Goal: Check status: Check status

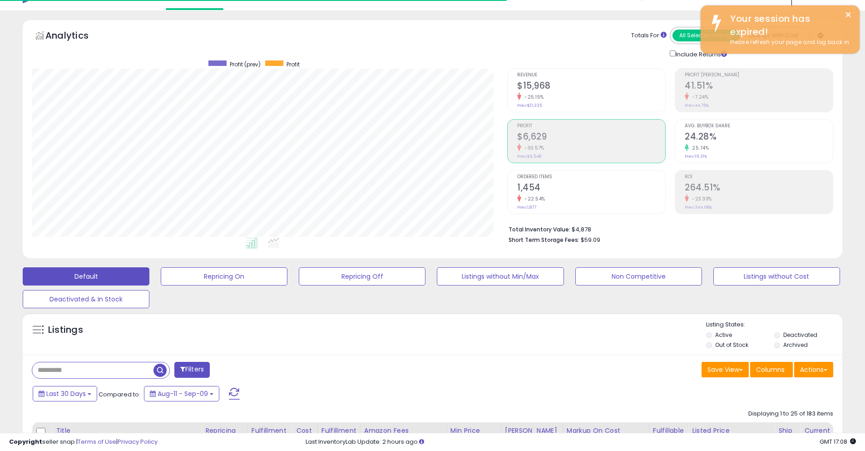
scroll to position [186, 476]
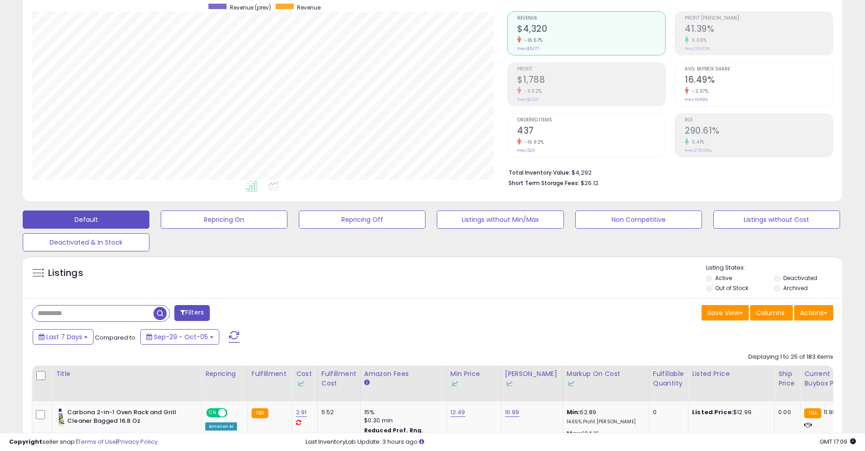
scroll to position [252, 0]
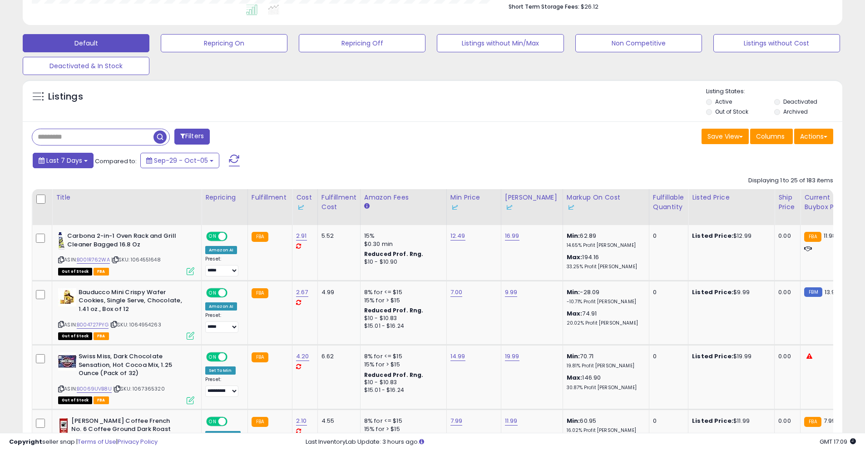
click at [80, 159] on span "Last 7 Days" at bounding box center [64, 160] width 36 height 9
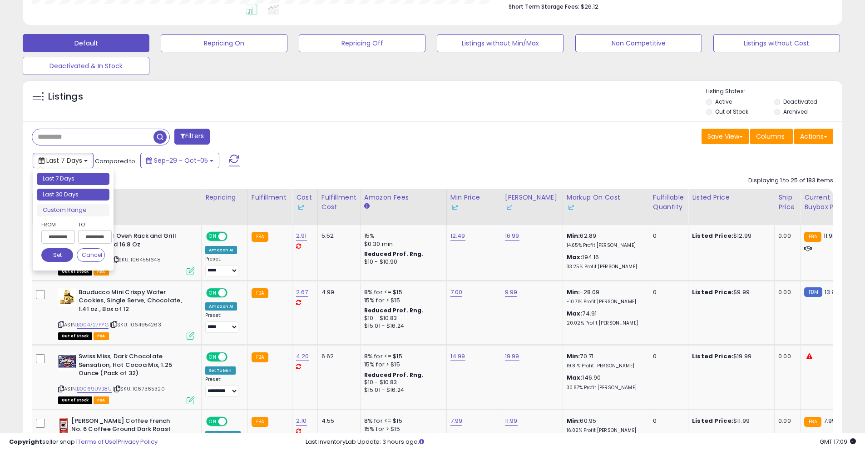
type input "**********"
click at [81, 191] on li "Last 30 Days" at bounding box center [73, 195] width 73 height 12
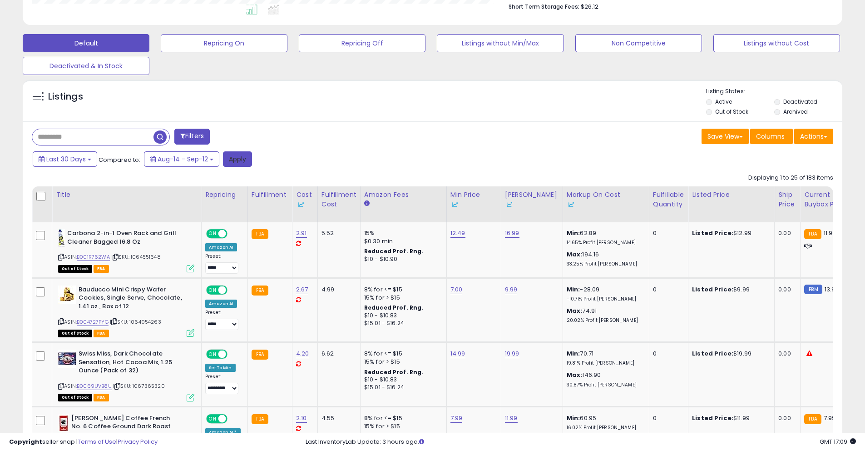
click at [245, 159] on button "Apply" at bounding box center [237, 158] width 29 height 15
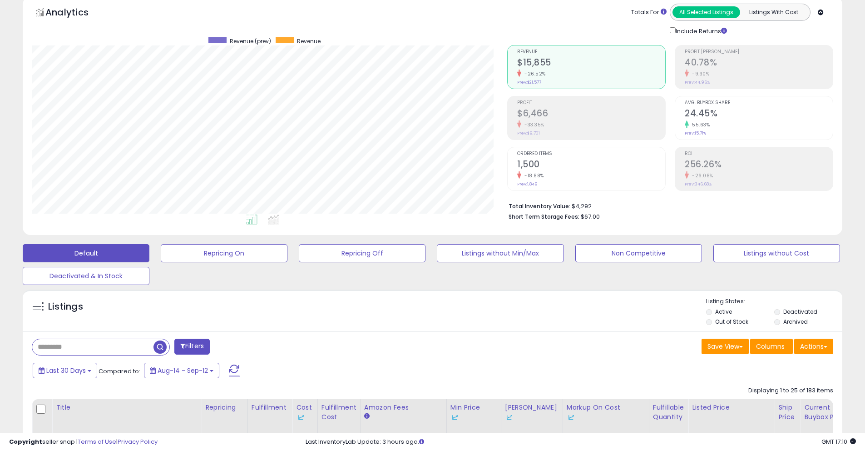
scroll to position [0, 0]
